Goal: Information Seeking & Learning: Learn about a topic

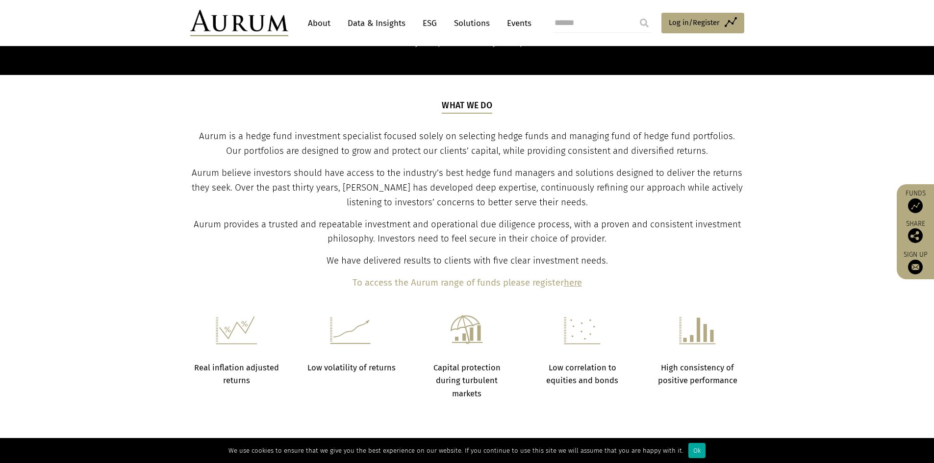
scroll to position [441, 0]
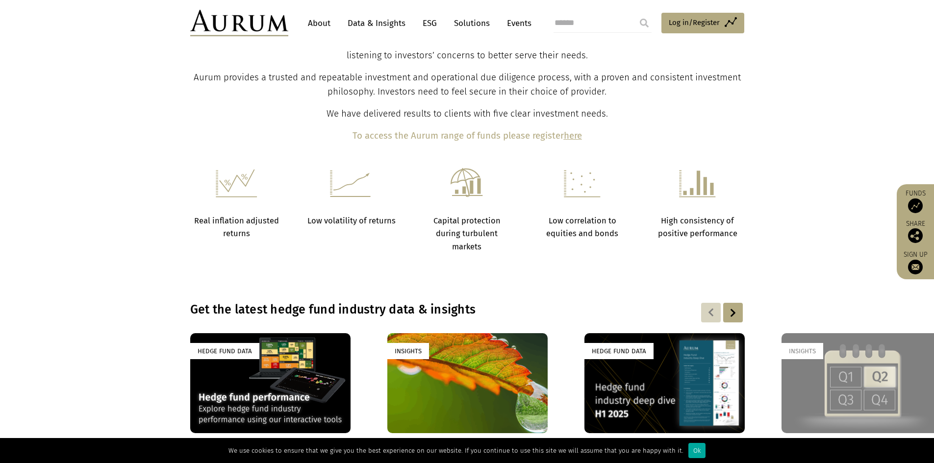
click at [369, 28] on link "Data & Insights" at bounding box center [377, 23] width 68 height 18
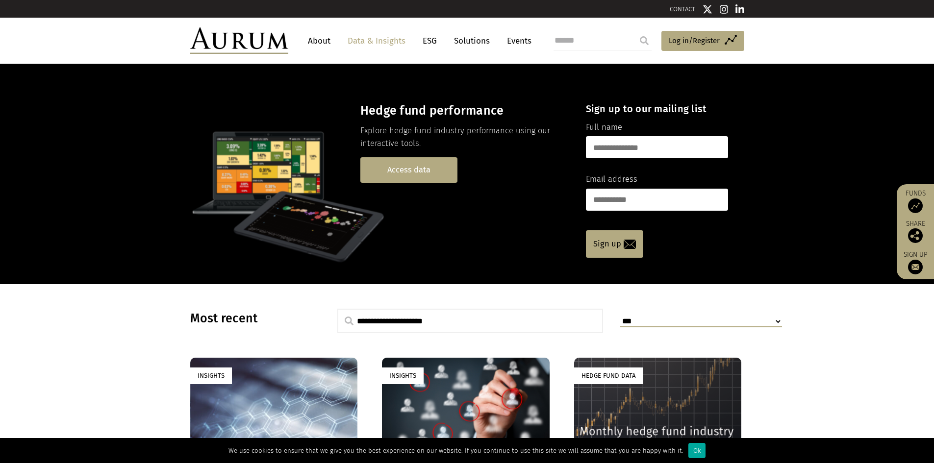
click at [392, 176] on link "Access data" at bounding box center [408, 169] width 97 height 25
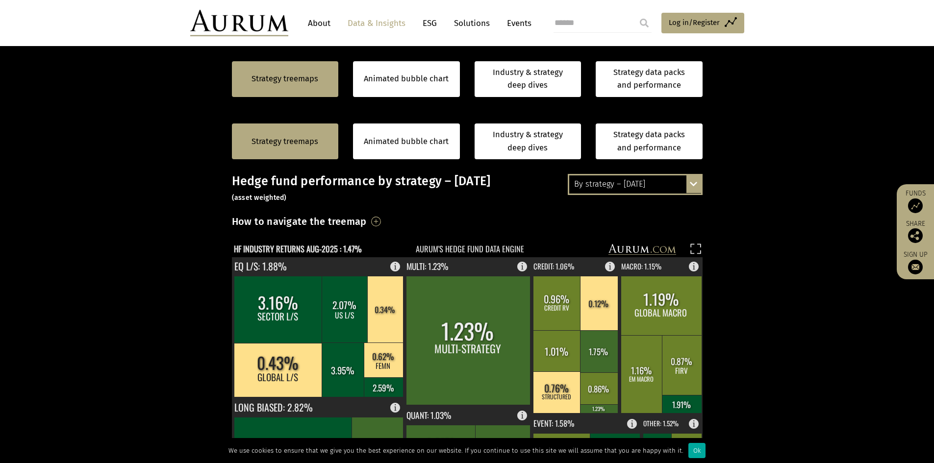
scroll to position [294, 0]
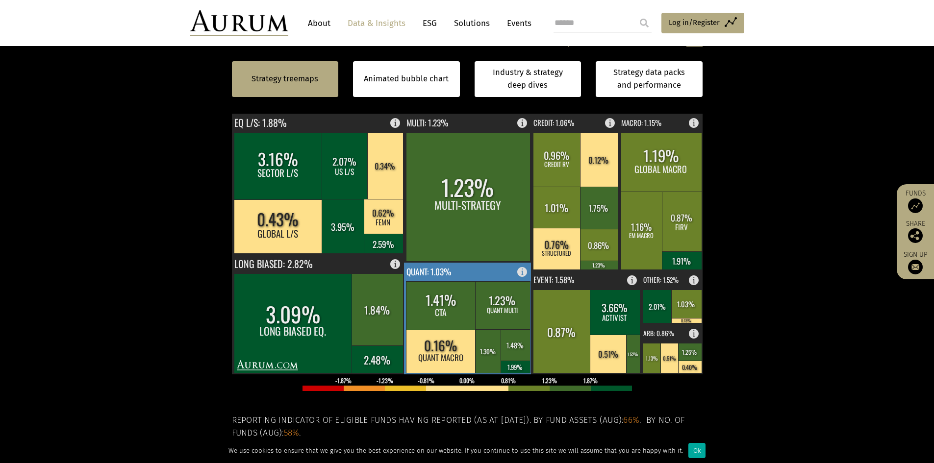
click at [438, 324] on rect at bounding box center [441, 305] width 70 height 49
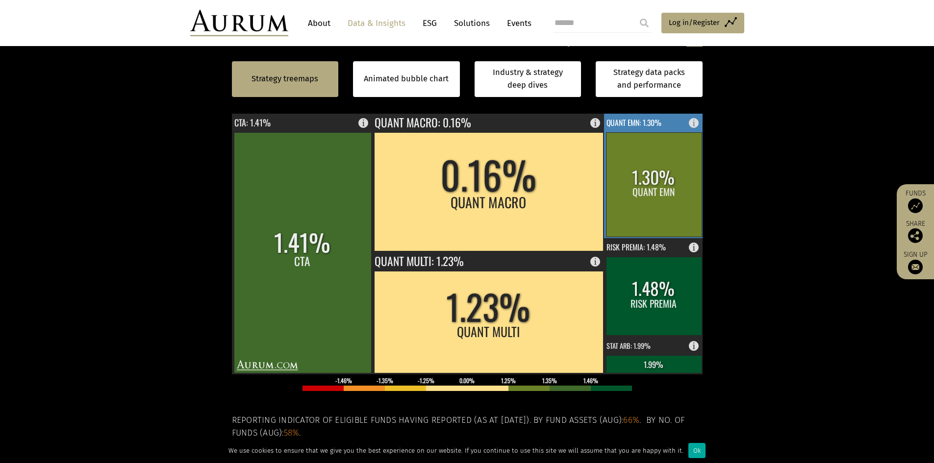
click at [646, 176] on rect at bounding box center [654, 184] width 96 height 104
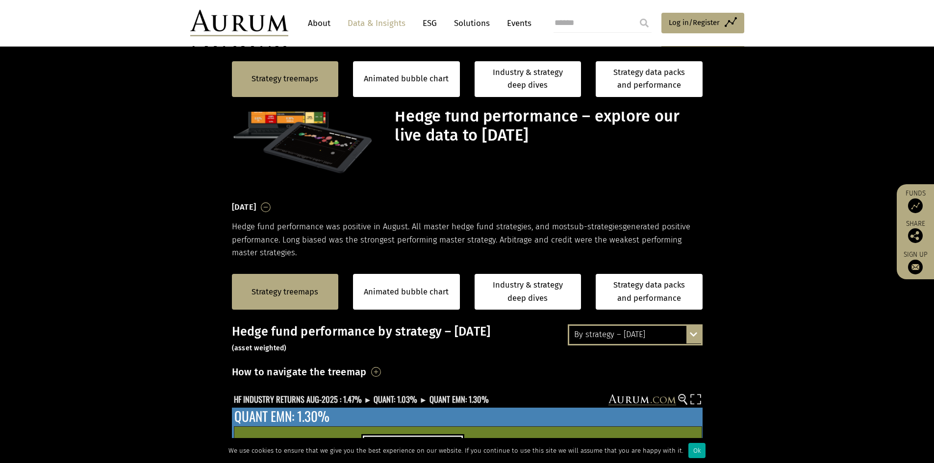
scroll to position [294, 0]
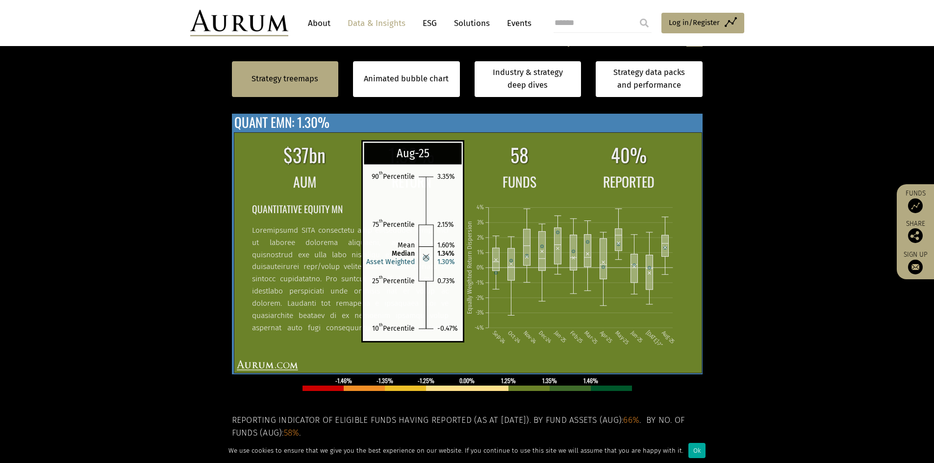
click at [665, 241] on rect at bounding box center [664, 246] width 7 height 22
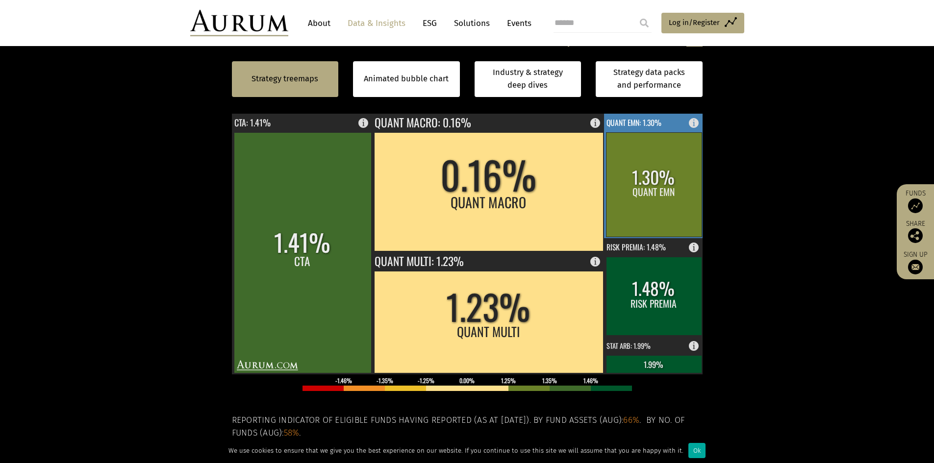
click at [667, 210] on rect at bounding box center [654, 184] width 96 height 104
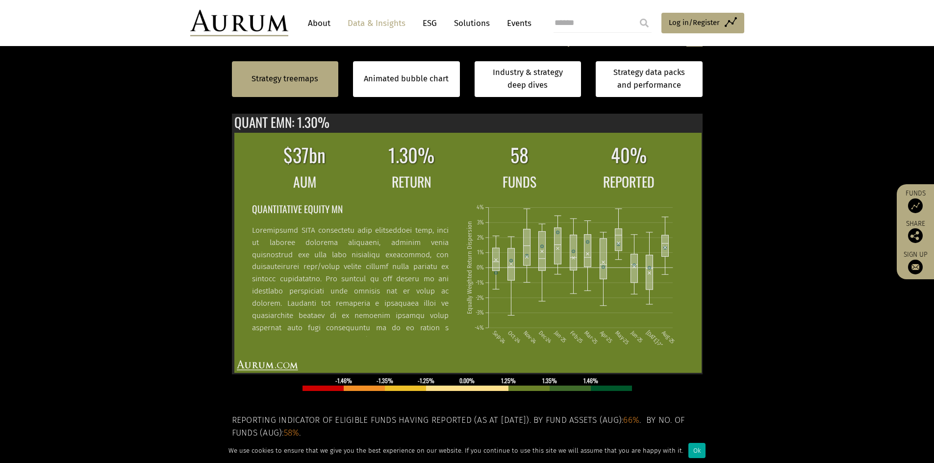
scroll to position [294, 0]
